Goal: Check status: Check status

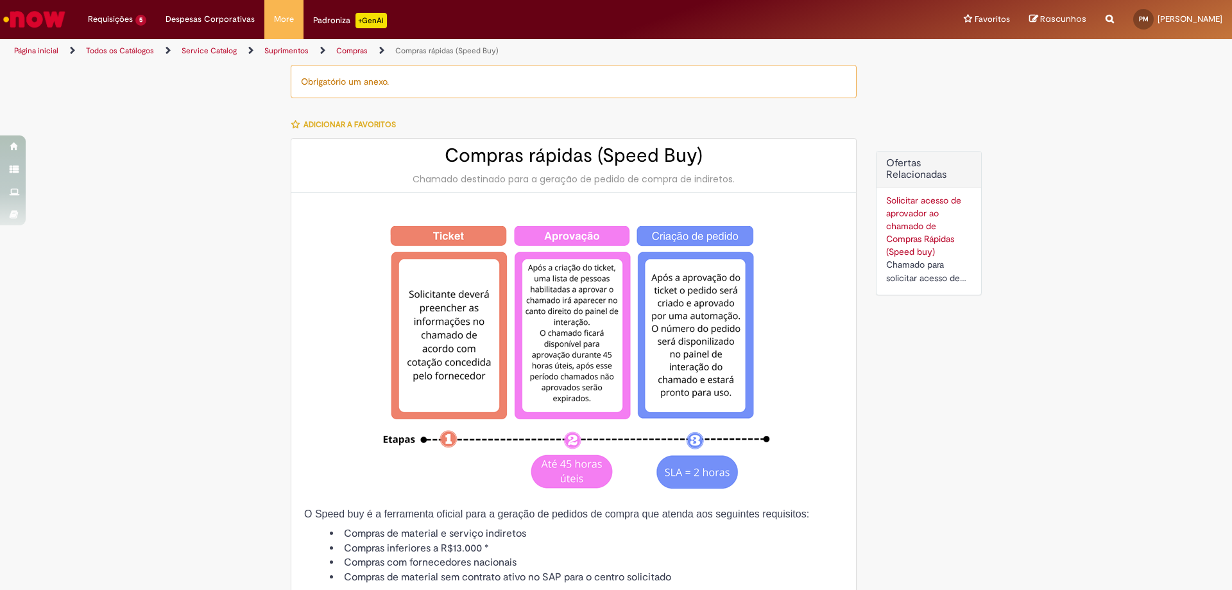
type input "**********"
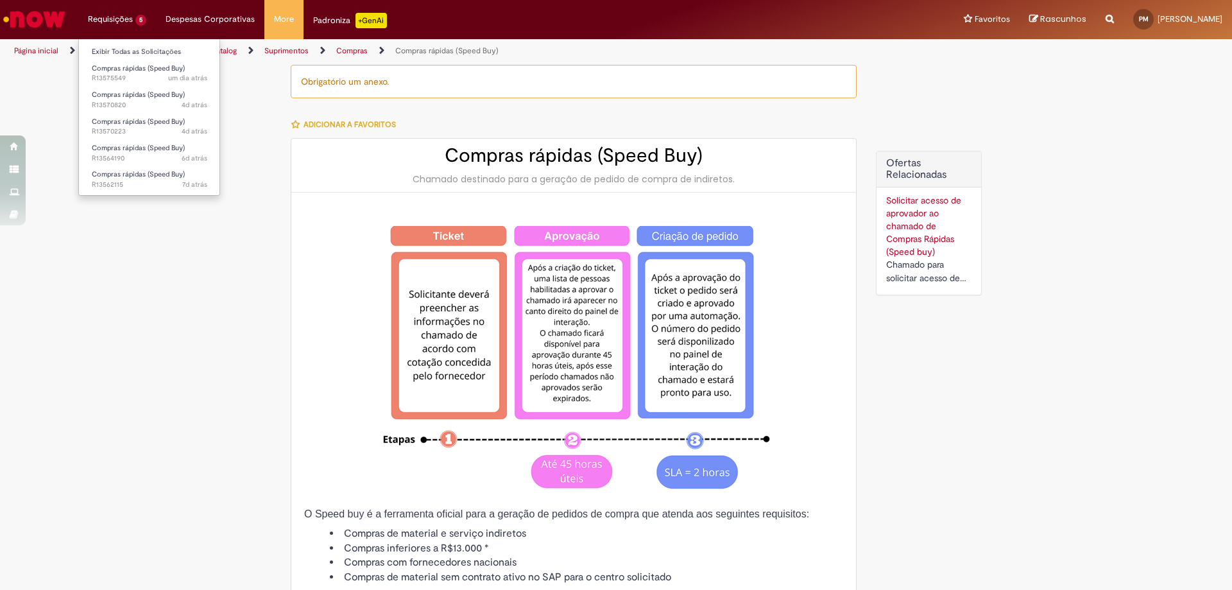
click at [122, 26] on li "Requisições 5 Exibir Todas as Solicitações Compras rápidas (Speed Buy) um dia a…" at bounding box center [117, 19] width 78 height 39
click at [97, 50] on link "Exibir Todas as Solicitações" at bounding box center [149, 52] width 141 height 14
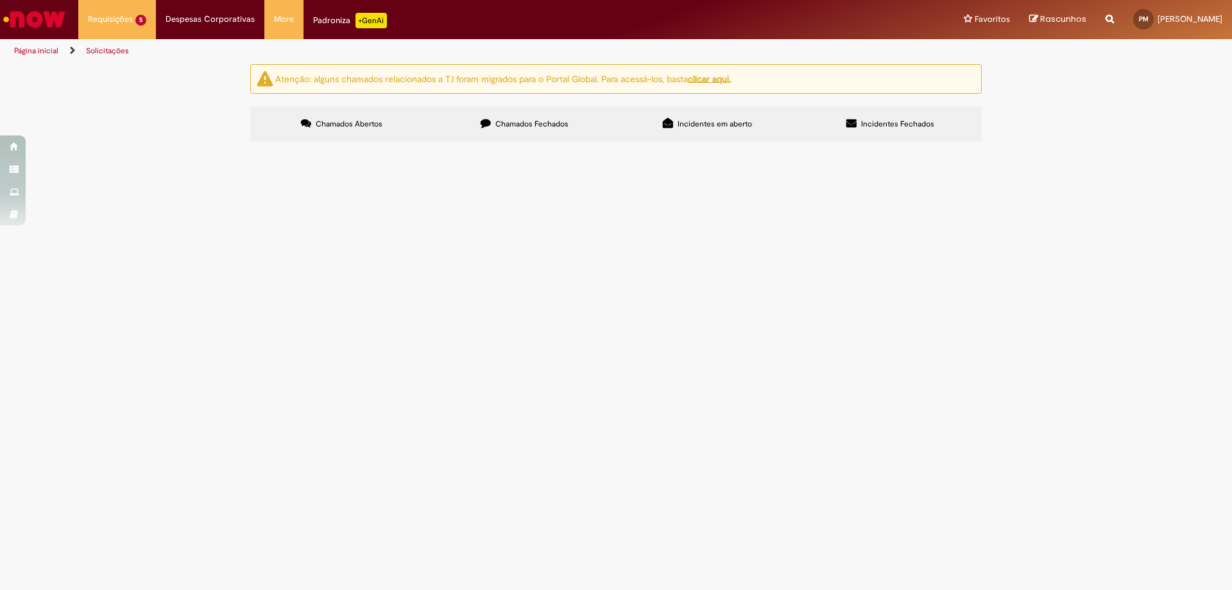
click at [506, 130] on label "Chamados Fechados" at bounding box center [524, 124] width 183 height 35
click at [0, 0] on td "SENSOR SICK KTX-WP91142242ZZZZZZZZZZZZZZ p/ APOLLO" at bounding box center [0, 0] width 0 height 0
click at [0, 0] on span "Compras rápidas (Speed Buy)" at bounding box center [0, 0] width 0 height 0
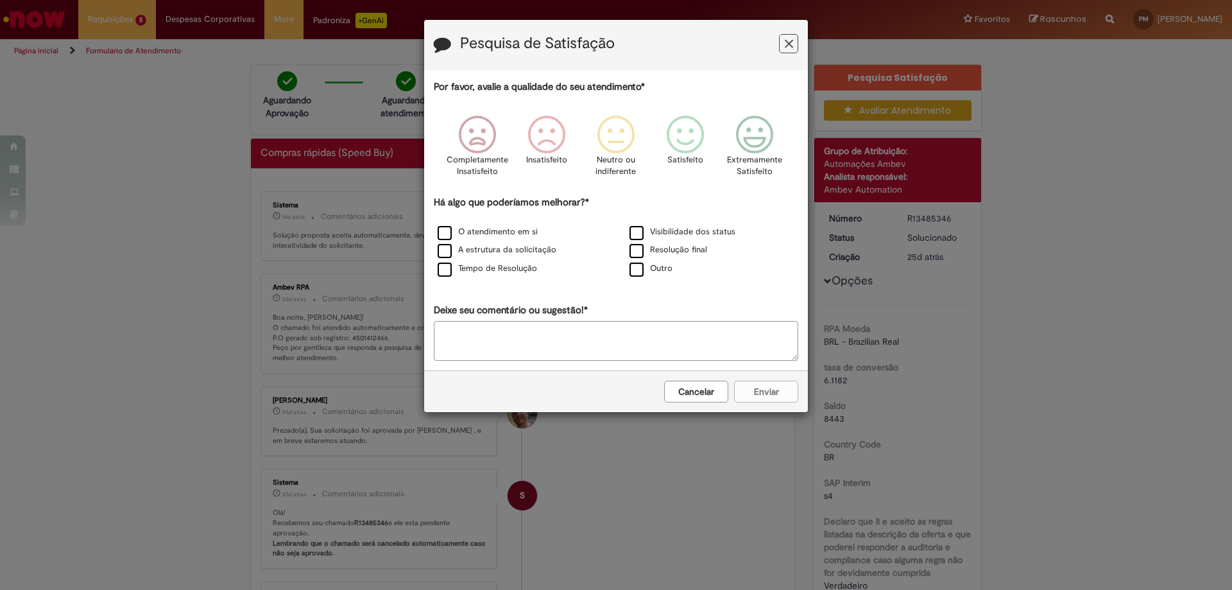
click at [703, 393] on button "Cancelar" at bounding box center [696, 392] width 64 height 22
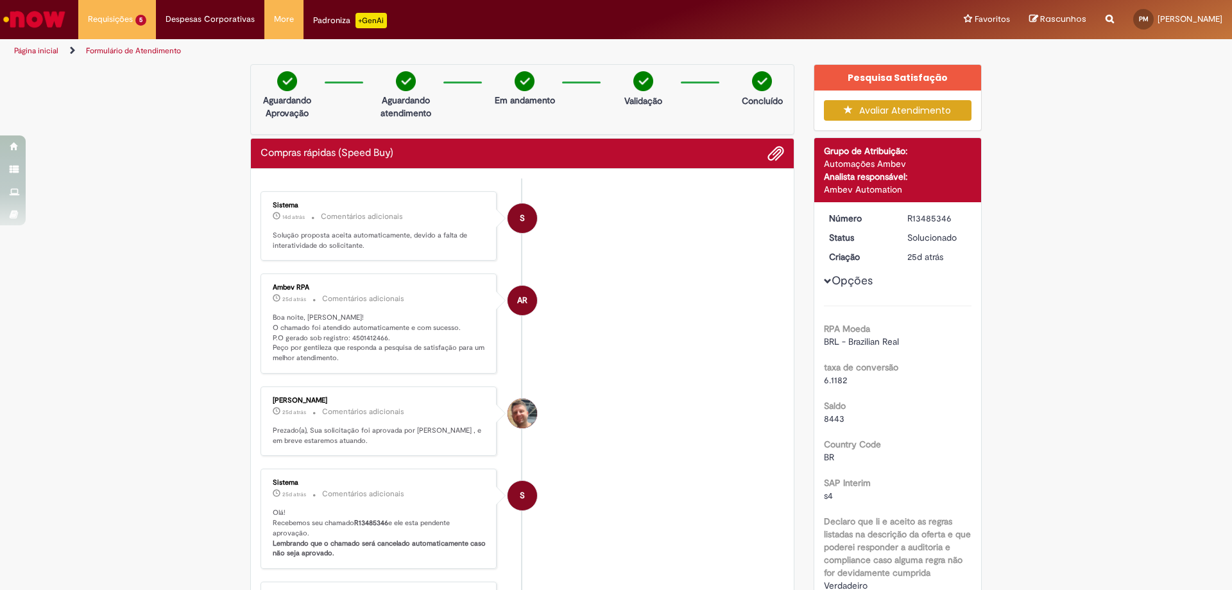
click at [356, 318] on p "Boa noite, [PERSON_NAME]! O chamado foi atendido automaticamente e com sucesso.…" at bounding box center [380, 338] width 214 height 51
click at [586, 210] on li "S Sistema 14d atrás 14 dias atrás Comentários adicionais Solução proposta aceit…" at bounding box center [523, 226] width 524 height 70
